Goal: Find specific page/section: Find specific page/section

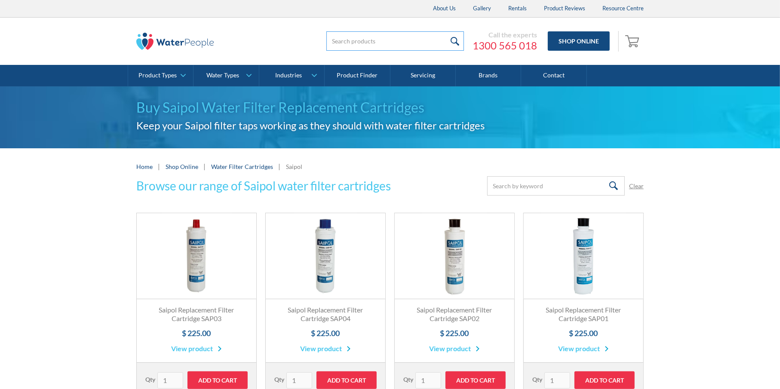
click at [348, 41] on input "search" at bounding box center [395, 40] width 138 height 19
type input "zip"
click at [445, 31] on input "submit" at bounding box center [454, 40] width 18 height 19
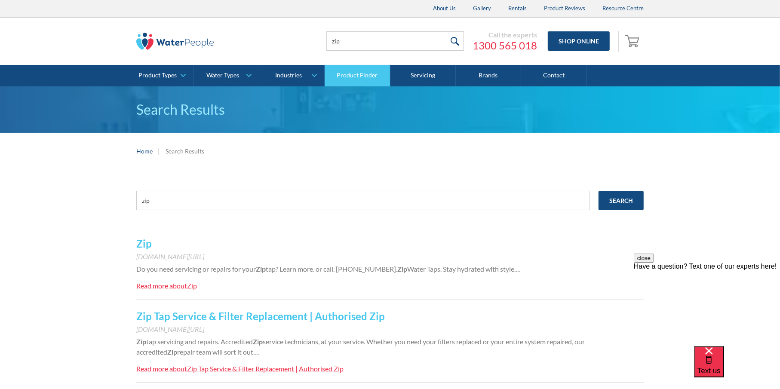
click at [339, 71] on link "Product Finder" at bounding box center [357, 75] width 65 height 21
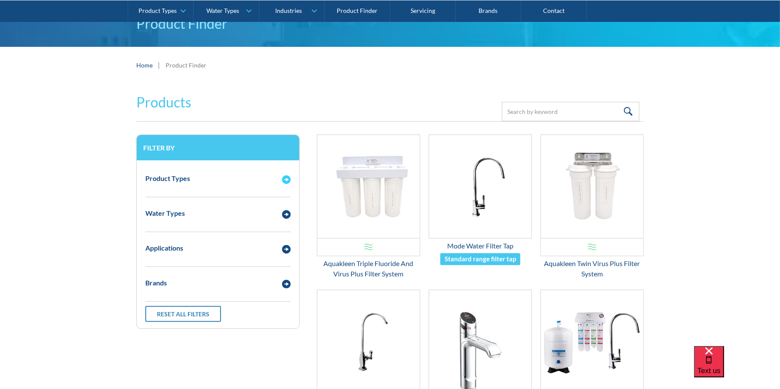
click at [285, 171] on div "Product Types" at bounding box center [218, 179] width 154 height 24
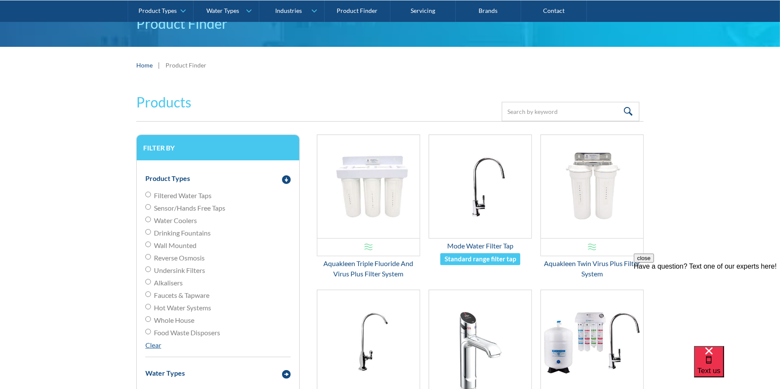
click at [174, 266] on span "Undersink Filters" at bounding box center [179, 270] width 51 height 10
click at [151, 267] on input "Undersink Filters" at bounding box center [148, 270] width 6 height 6
radio input "true"
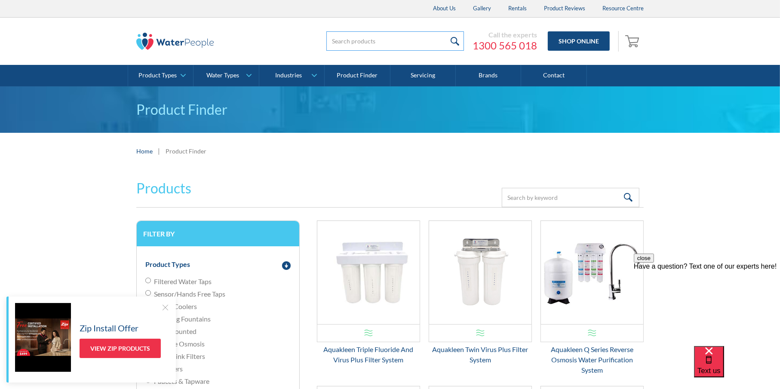
click at [368, 34] on input "search" at bounding box center [395, 40] width 138 height 19
type input "zip filter"
click at [445, 31] on input "submit" at bounding box center [454, 40] width 18 height 19
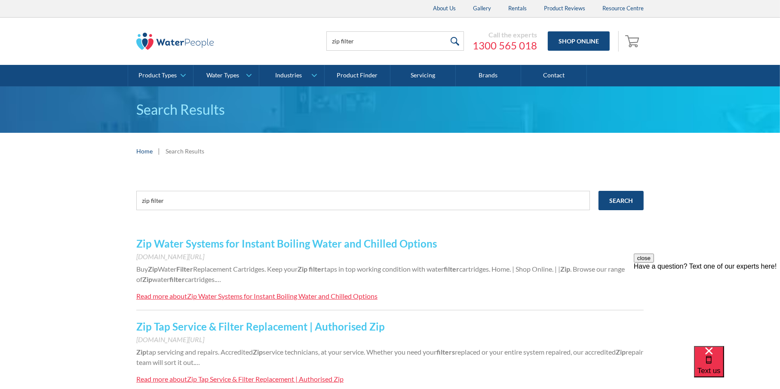
click at [328, 241] on link "Zip Water Systems for Instant Boiling Water and Chilled Options" at bounding box center [286, 243] width 301 height 12
